Goal: Communication & Community: Share content

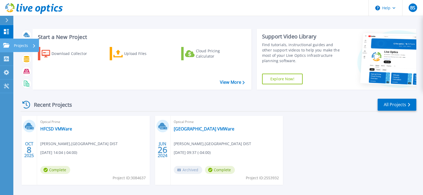
click at [20, 47] on p "Projects" at bounding box center [21, 46] width 14 height 14
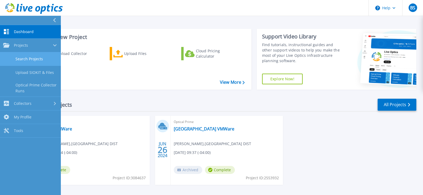
click at [36, 61] on link "Search Projects" at bounding box center [30, 59] width 61 height 14
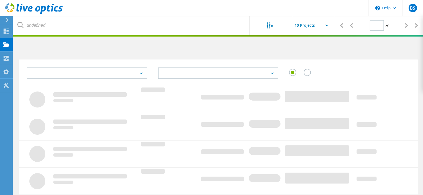
type input "1"
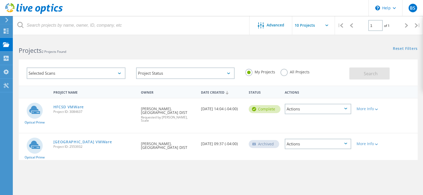
click at [350, 109] on div "Actions" at bounding box center [318, 109] width 67 height 10
click at [313, 113] on div "Share" at bounding box center [318, 113] width 65 height 8
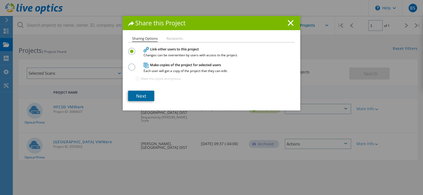
click at [140, 96] on link "Next" at bounding box center [141, 96] width 26 height 10
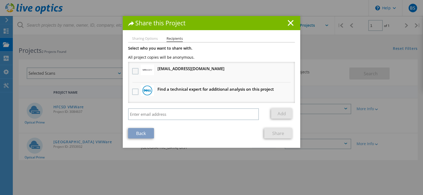
click at [135, 70] on label at bounding box center [136, 71] width 8 height 6
click at [0, 0] on input "checkbox" at bounding box center [0, 0] width 0 height 0
click at [273, 136] on link "Share" at bounding box center [278, 133] width 28 height 10
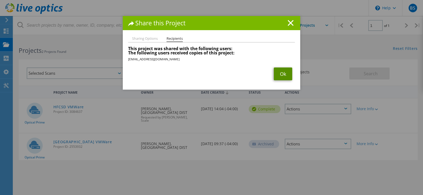
click at [279, 76] on link "Ok" at bounding box center [283, 74] width 18 height 13
